Goal: Find specific page/section: Find specific page/section

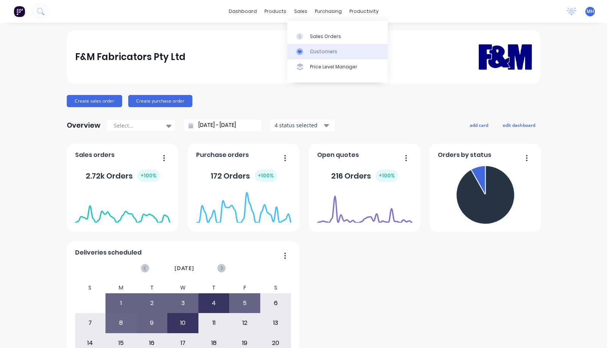
click at [321, 54] on div "Customers" at bounding box center [323, 51] width 27 height 7
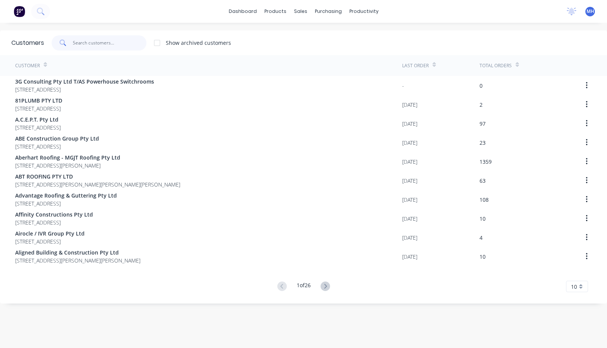
click at [123, 47] on input "text" at bounding box center [110, 42] width 74 height 15
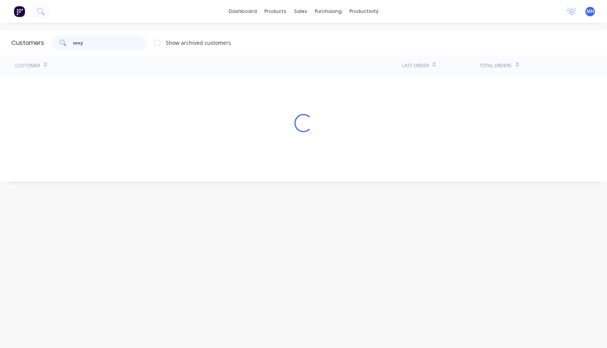
type input "sexy"
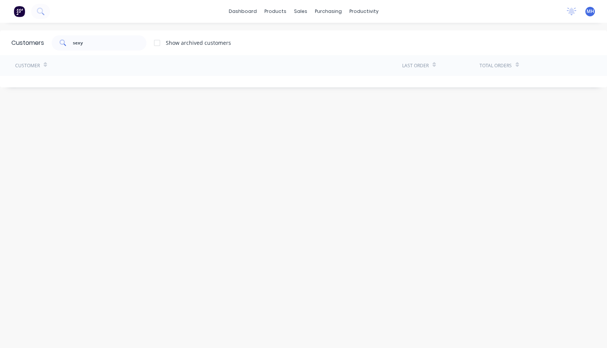
click at [159, 43] on div at bounding box center [157, 42] width 15 height 15
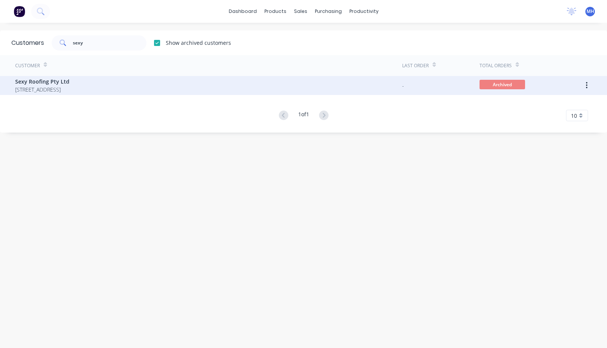
click at [165, 89] on div "Sexy Roofing Pty Ltd [STREET_ADDRESS]" at bounding box center [208, 85] width 387 height 19
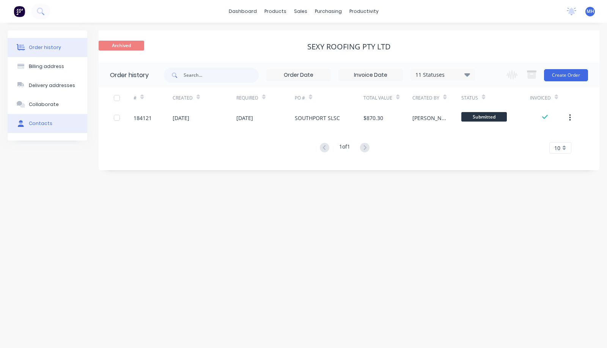
click at [34, 123] on div "Contacts" at bounding box center [41, 123] width 24 height 7
select select "AU"
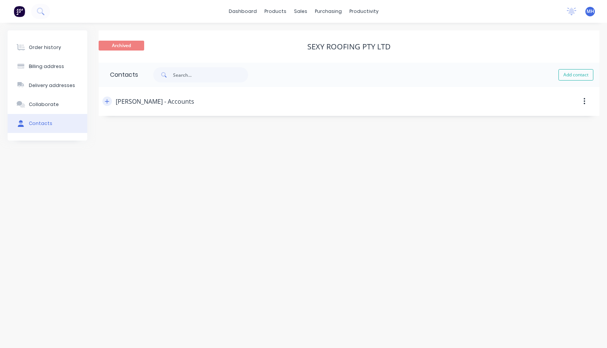
click at [109, 102] on icon "button" at bounding box center [107, 101] width 5 height 5
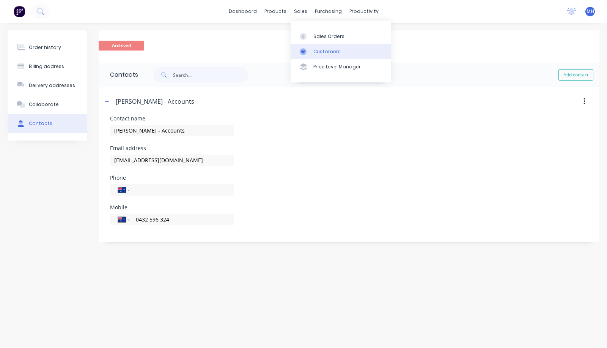
click at [321, 54] on div "Customers" at bounding box center [327, 51] width 27 height 7
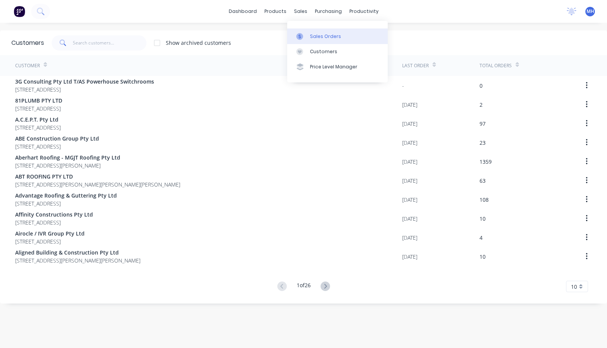
click at [307, 38] on div at bounding box center [301, 36] width 11 height 7
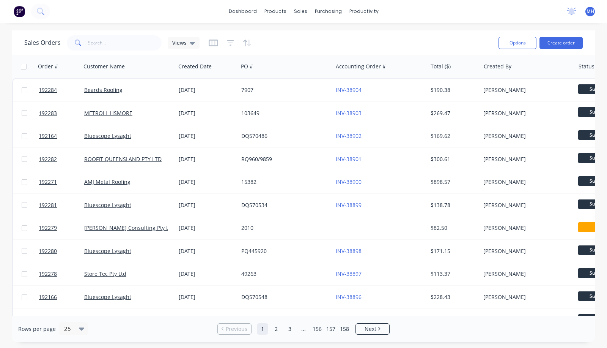
click at [107, 50] on div "Sales Orders Views" at bounding box center [258, 42] width 468 height 19
click at [102, 41] on input "text" at bounding box center [125, 42] width 74 height 15
type input "sexy"
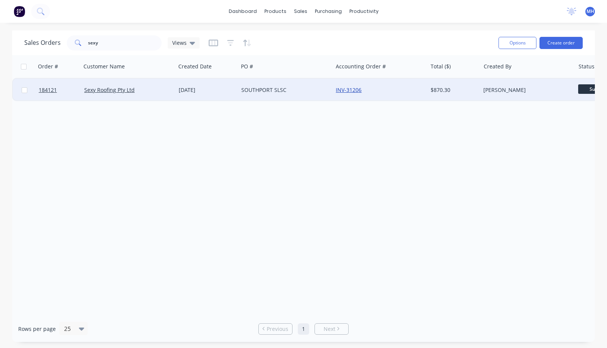
click at [350, 91] on link "INV-31206" at bounding box center [349, 89] width 26 height 7
